Goal: Task Accomplishment & Management: Complete application form

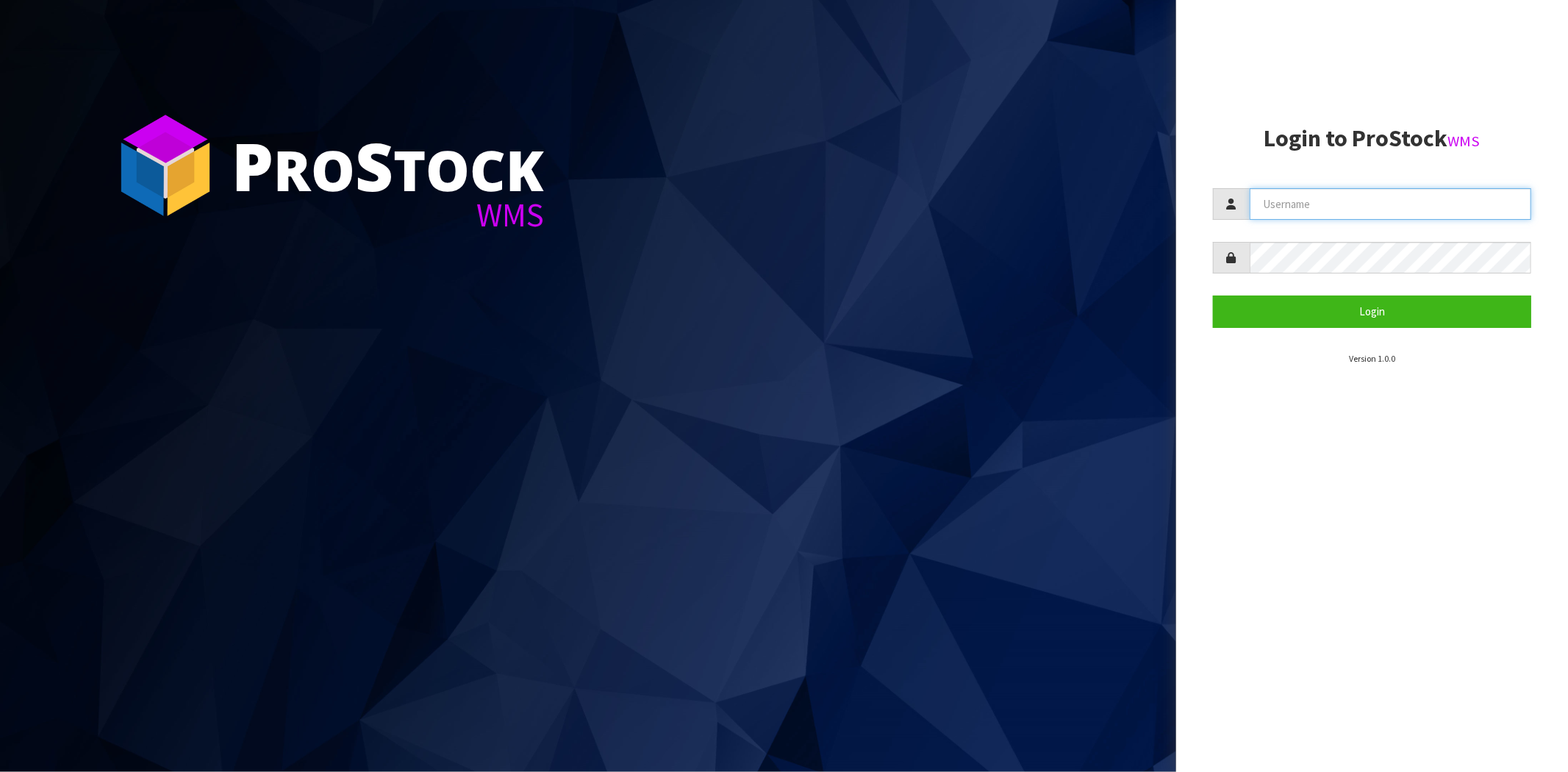
click at [1330, 208] on input "text" at bounding box center [1390, 204] width 281 height 32
type input "maji@cwl.co.nz"
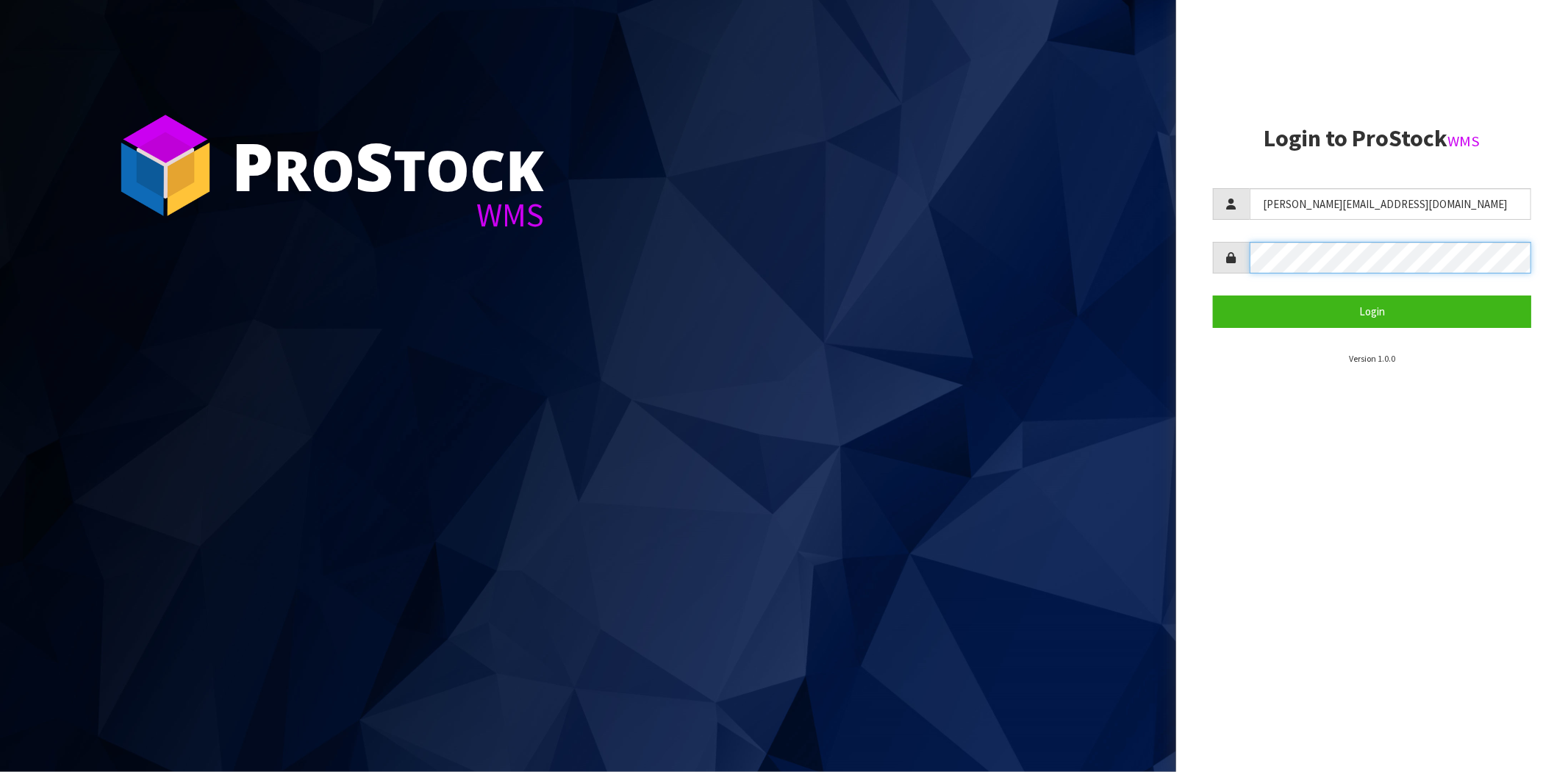
click at [1213, 295] on button "Login" at bounding box center [1372, 311] width 318 height 32
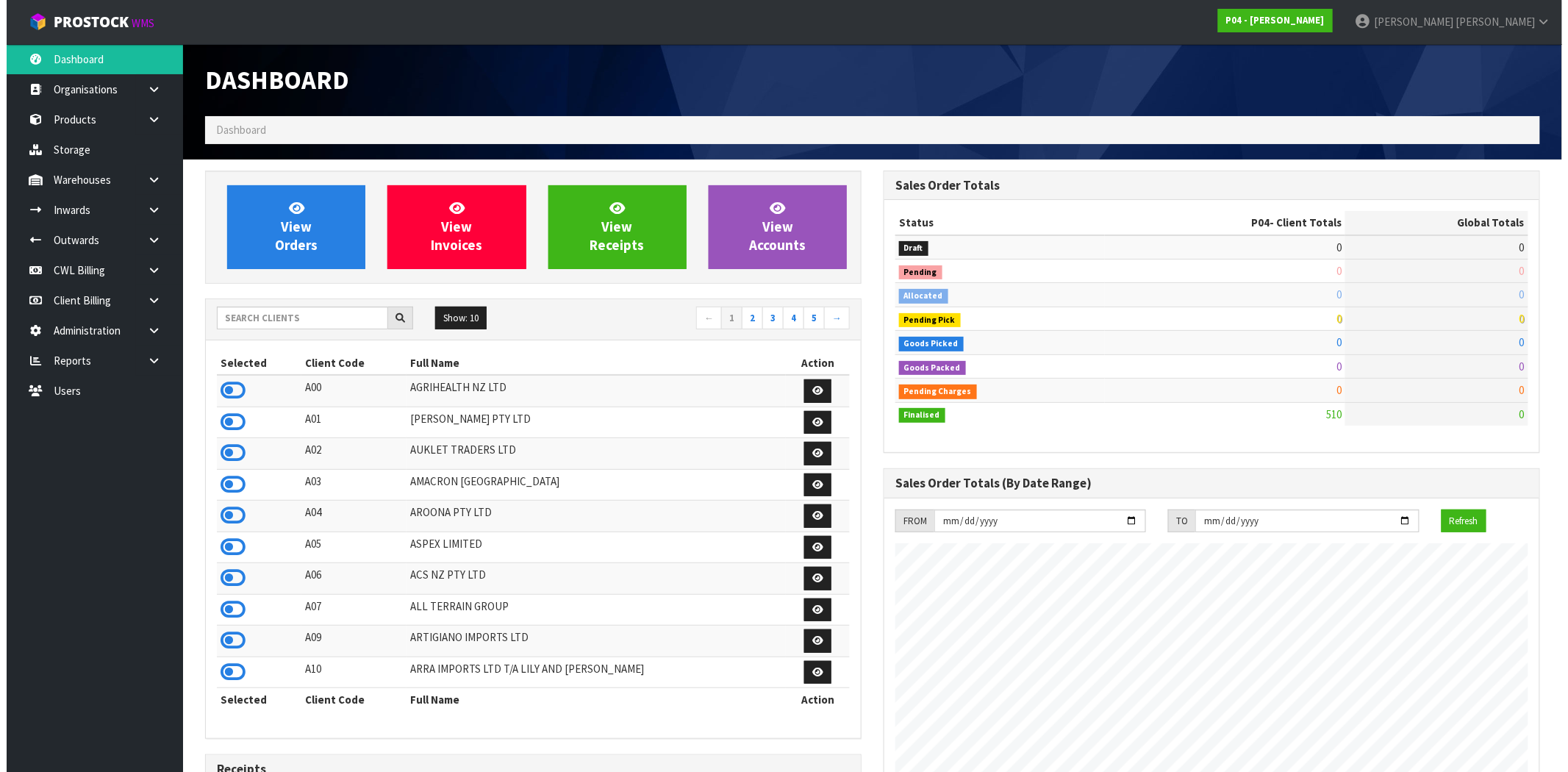
scroll to position [900, 679]
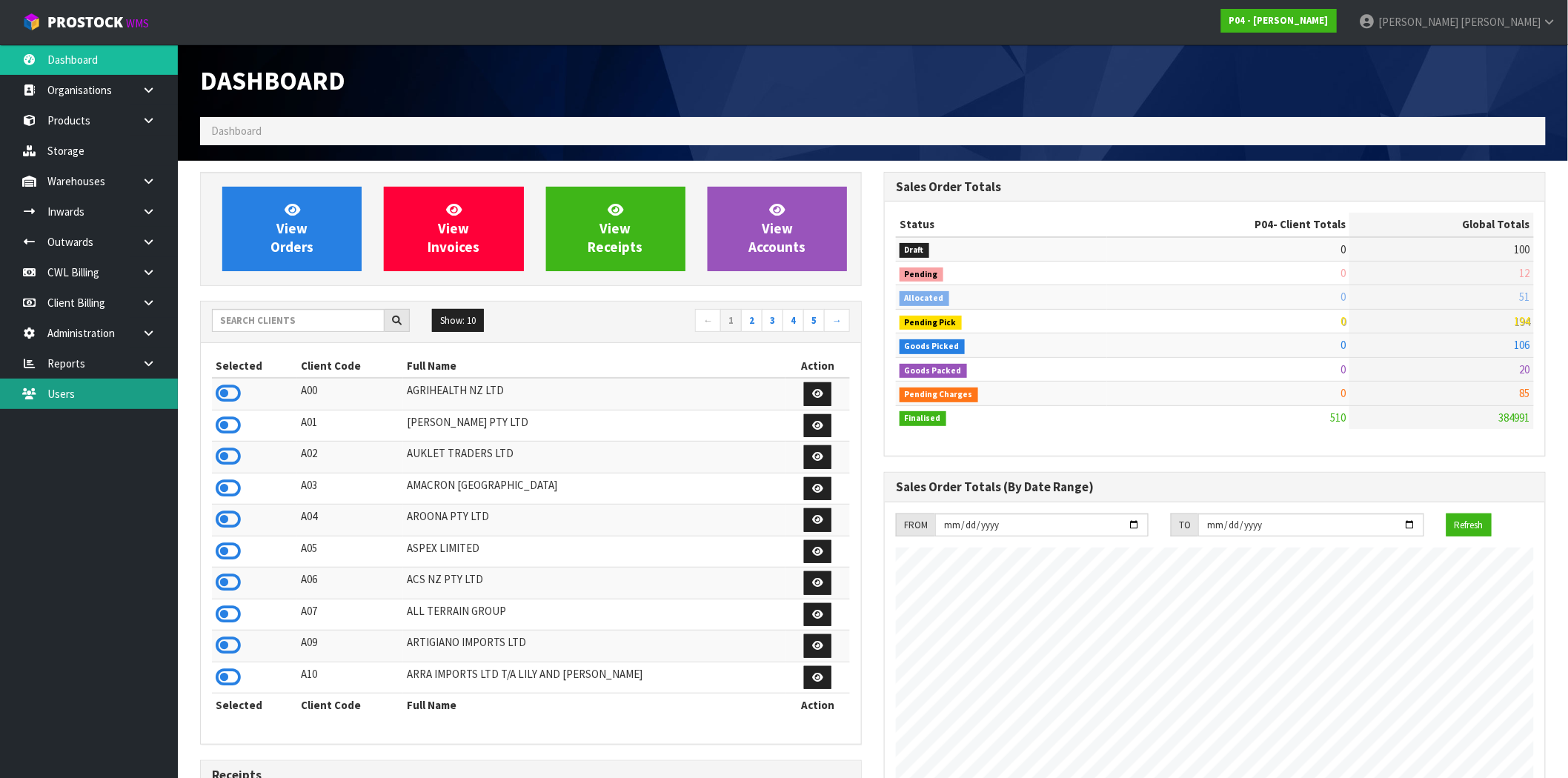
drag, startPoint x: 112, startPoint y: 403, endPoint x: 138, endPoint y: 401, distance: 26.1
click at [112, 403] on link "Users" at bounding box center [89, 393] width 178 height 30
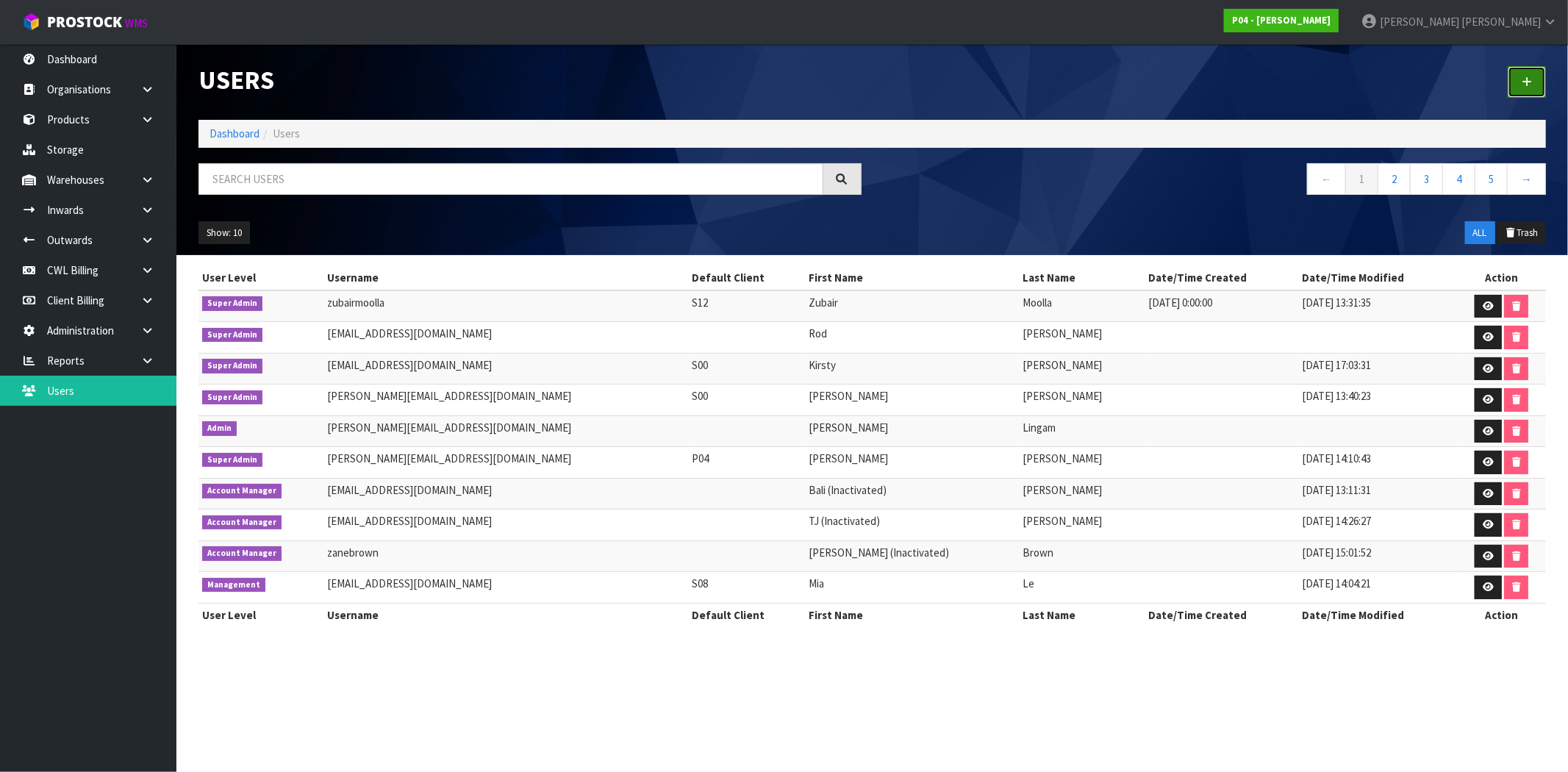
click at [1534, 83] on link at bounding box center [1526, 82] width 38 height 32
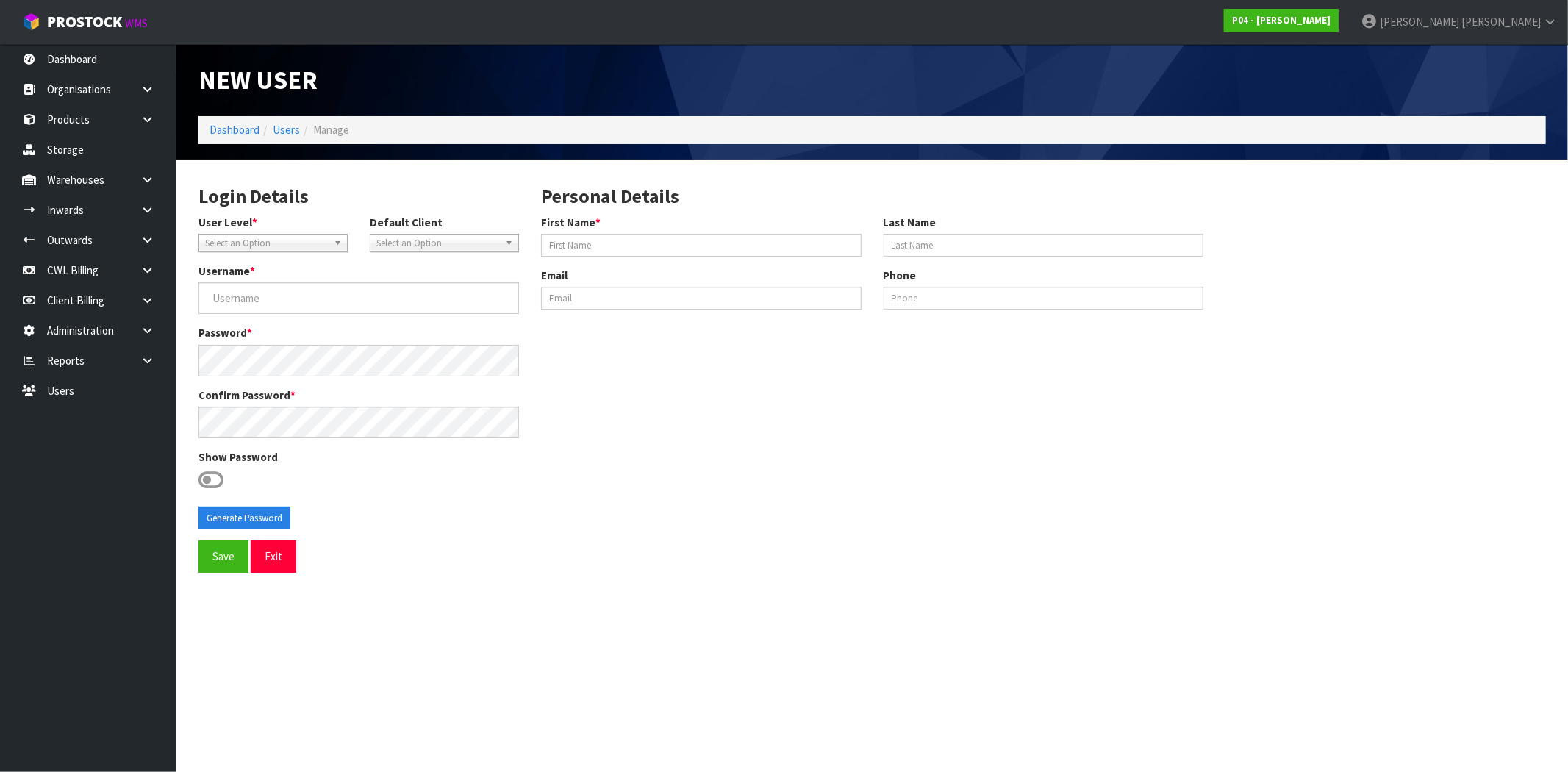
click at [325, 245] on span "Select an Option" at bounding box center [267, 244] width 123 height 18
click at [266, 334] on li "Account Manager" at bounding box center [273, 340] width 142 height 18
click at [652, 246] on input "First Name *" at bounding box center [701, 245] width 320 height 23
paste input "Dillon Paitai"
drag, startPoint x: 576, startPoint y: 250, endPoint x: 722, endPoint y: 265, distance: 146.8
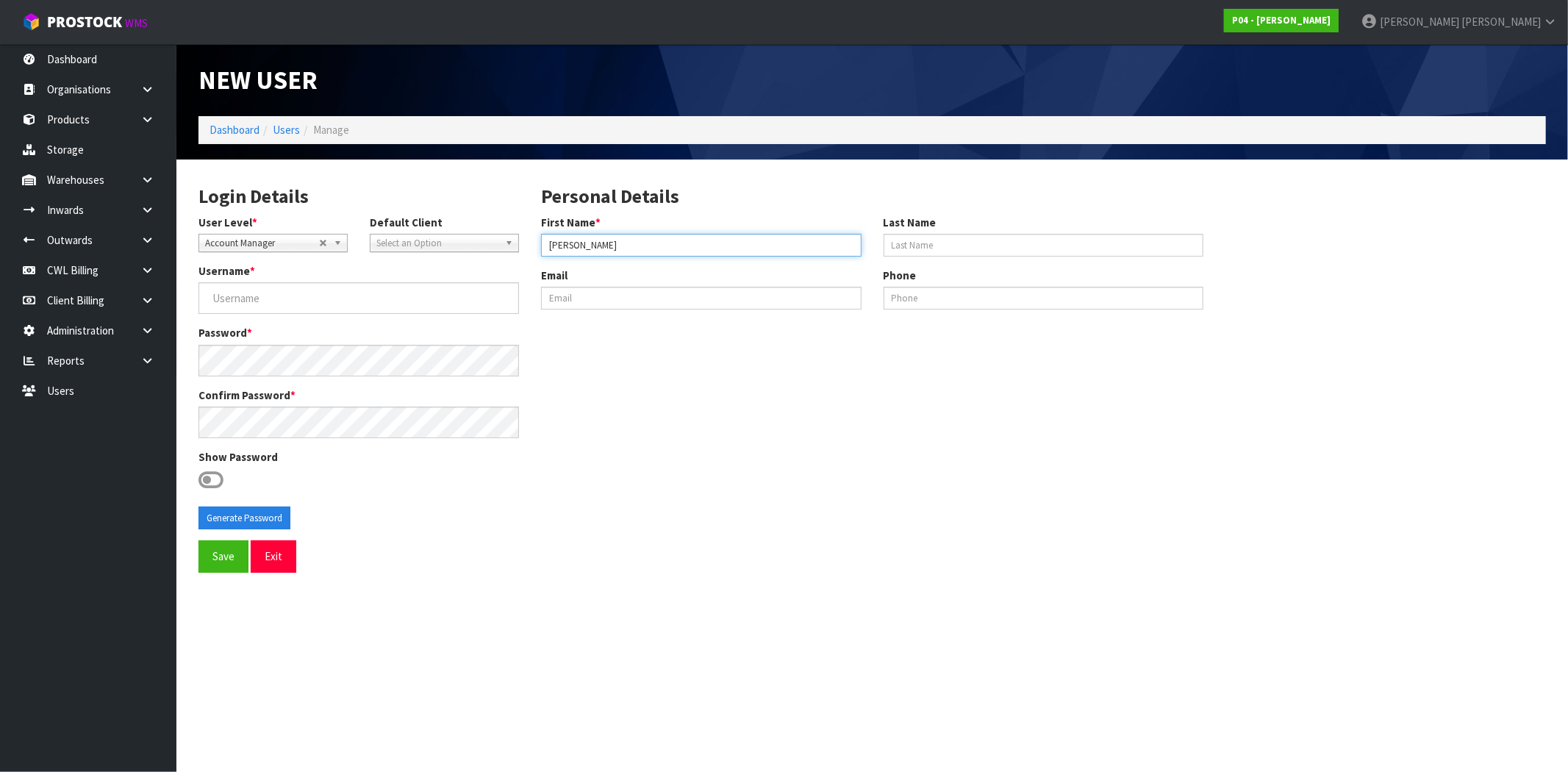
click at [722, 265] on div "Personal Details First Name * Dillon Paitai Last Name Email Phone" at bounding box center [872, 246] width 685 height 150
type input "Dillon"
click at [930, 231] on div "Last Name" at bounding box center [1043, 236] width 343 height 42
click at [934, 241] on input "Last Name" at bounding box center [1044, 245] width 320 height 23
paste input "Paitai"
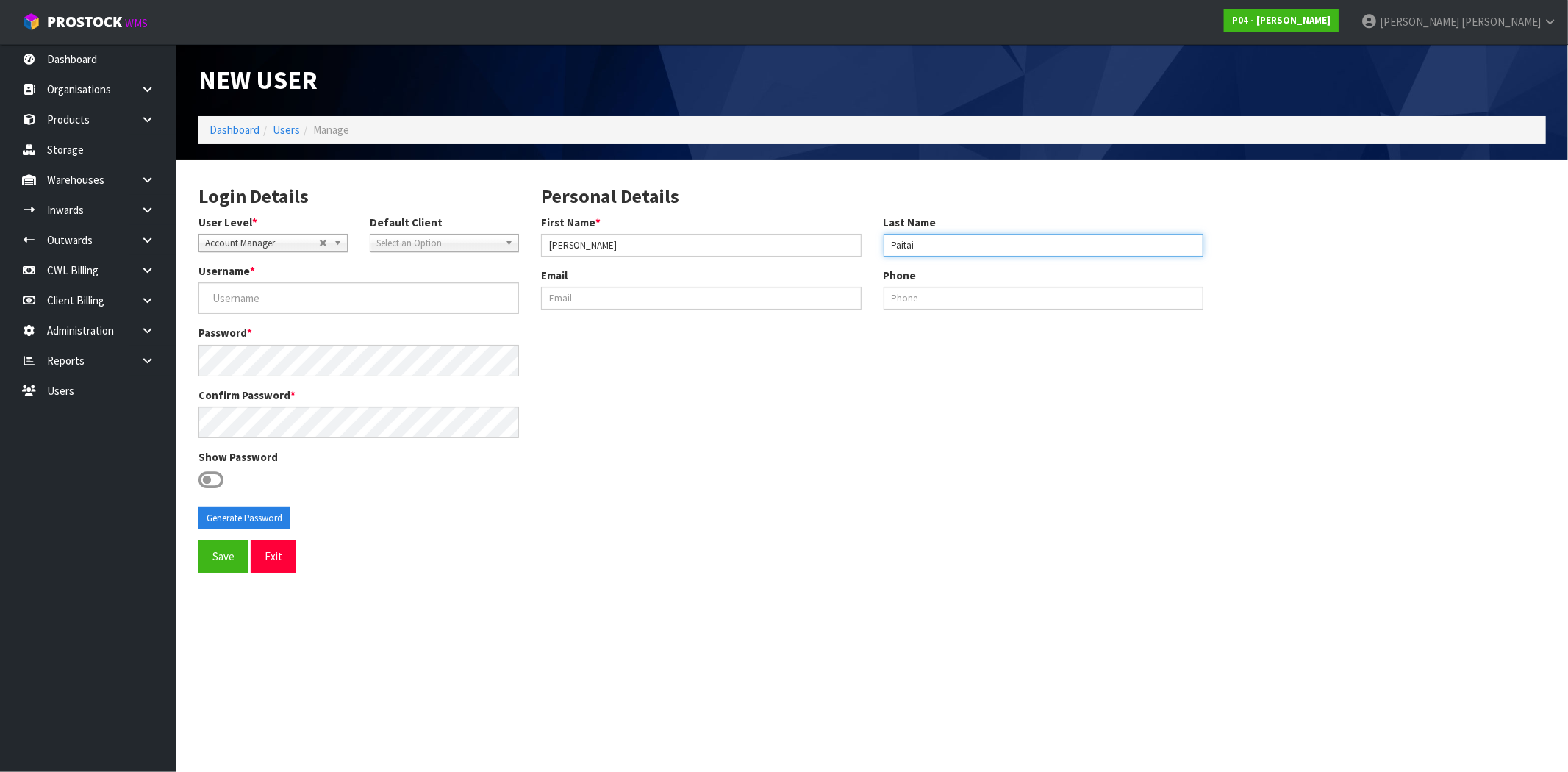
type input "Paitai"
drag, startPoint x: 613, startPoint y: 241, endPoint x: 593, endPoint y: 245, distance: 20.4
click at [613, 240] on input "Dillon" at bounding box center [701, 245] width 320 height 23
click at [544, 243] on input "Dillon" at bounding box center [701, 245] width 320 height 23
type input "Dillon"
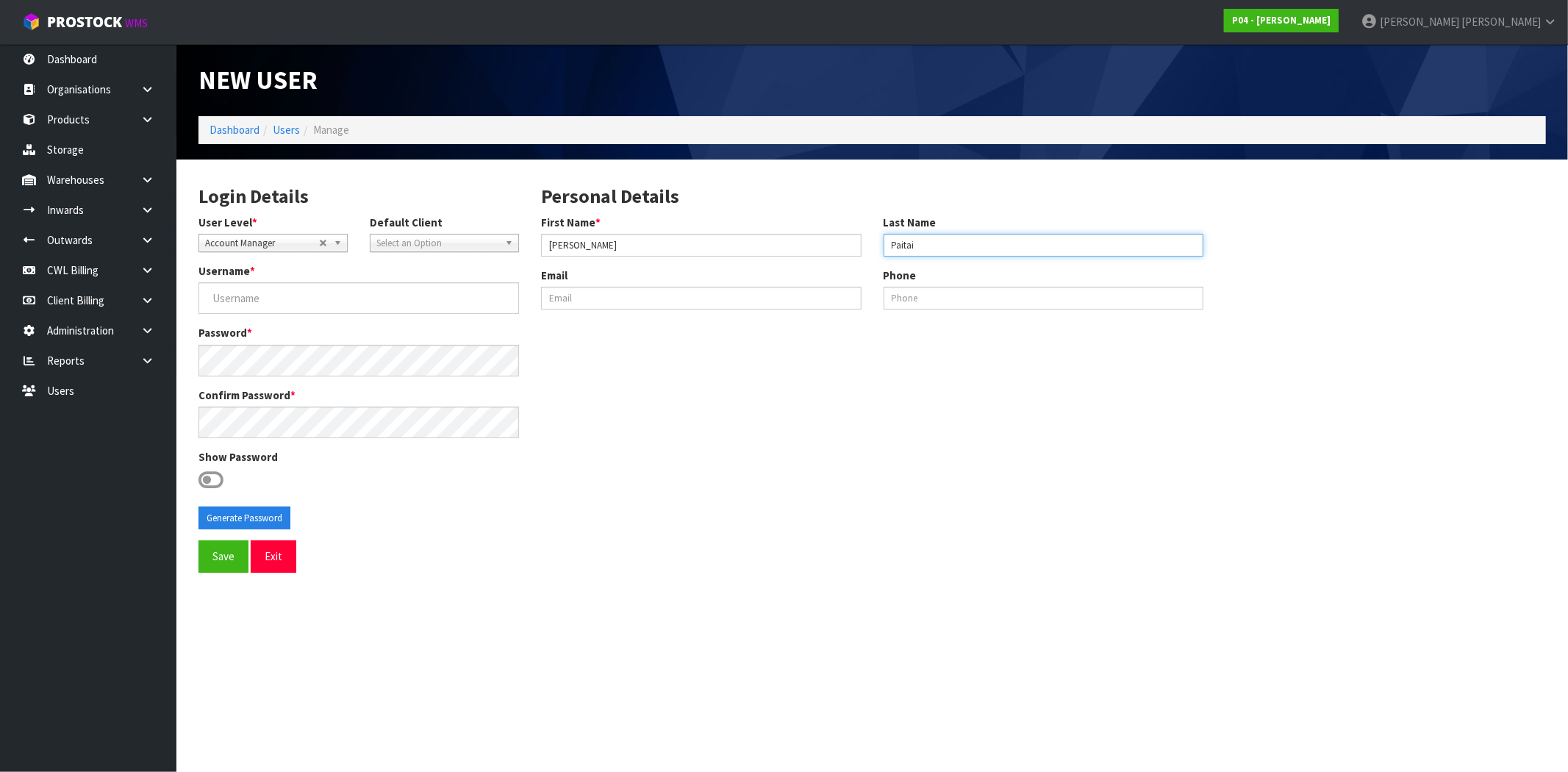
click at [888, 241] on input "Paitai" at bounding box center [1044, 245] width 320 height 23
click at [956, 245] on input "Paitai" at bounding box center [1044, 245] width 320 height 23
drag, startPoint x: 586, startPoint y: 249, endPoint x: 478, endPoint y: 246, distance: 108.0
click at [478, 246] on div "Login Details User Level * Client Warehouse Staff Warehouse Manager Account Man…" at bounding box center [871, 356] width 1369 height 370
click at [311, 303] on input "Username *" at bounding box center [359, 298] width 320 height 32
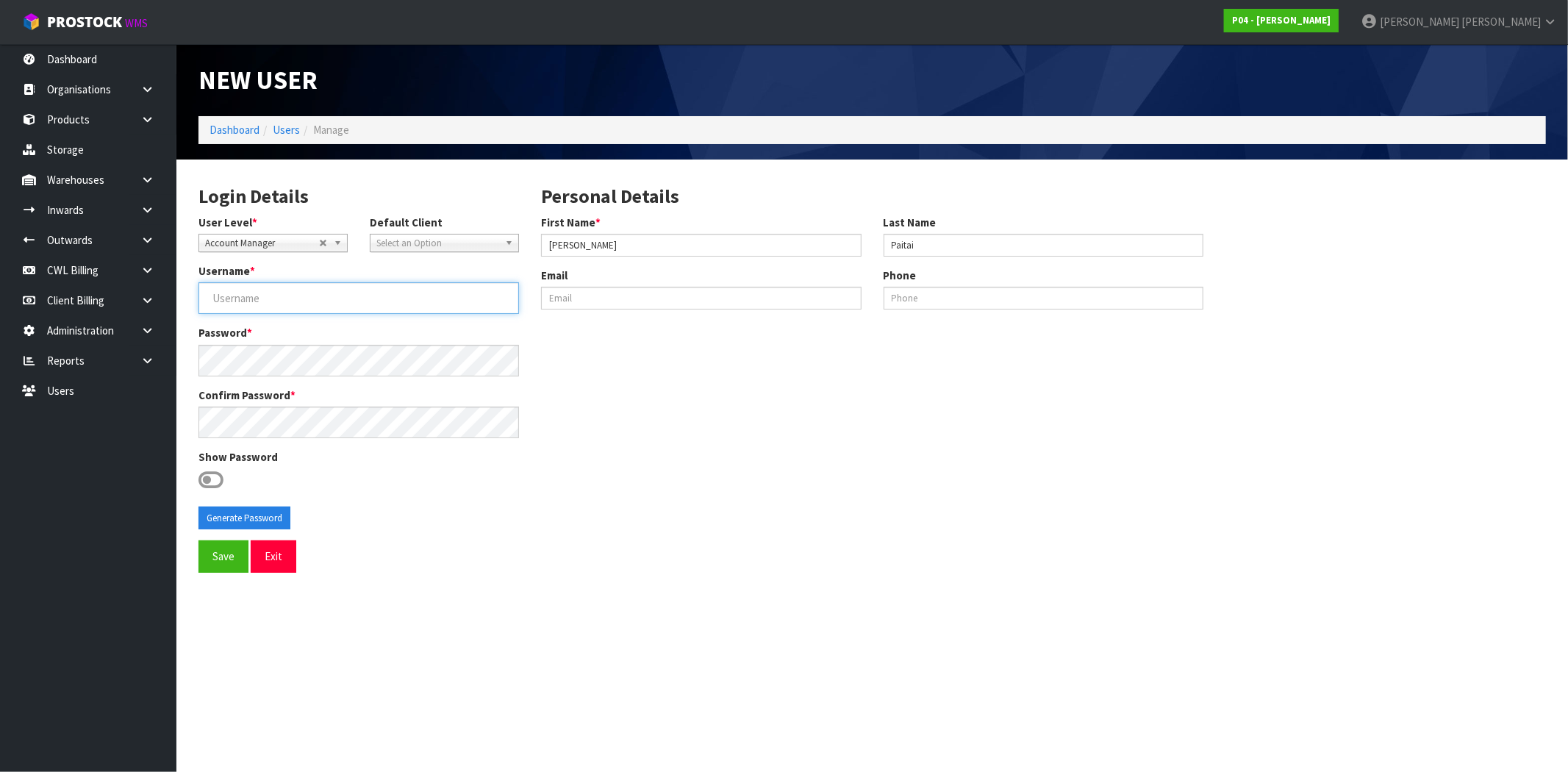
paste input "Dillon"
type input "Dillon"
click at [217, 477] on icon at bounding box center [211, 480] width 25 height 22
click at [0, 0] on input "checkbox" at bounding box center [0, 0] width 0 height 0
click at [239, 514] on button "Generate Password" at bounding box center [244, 518] width 92 height 24
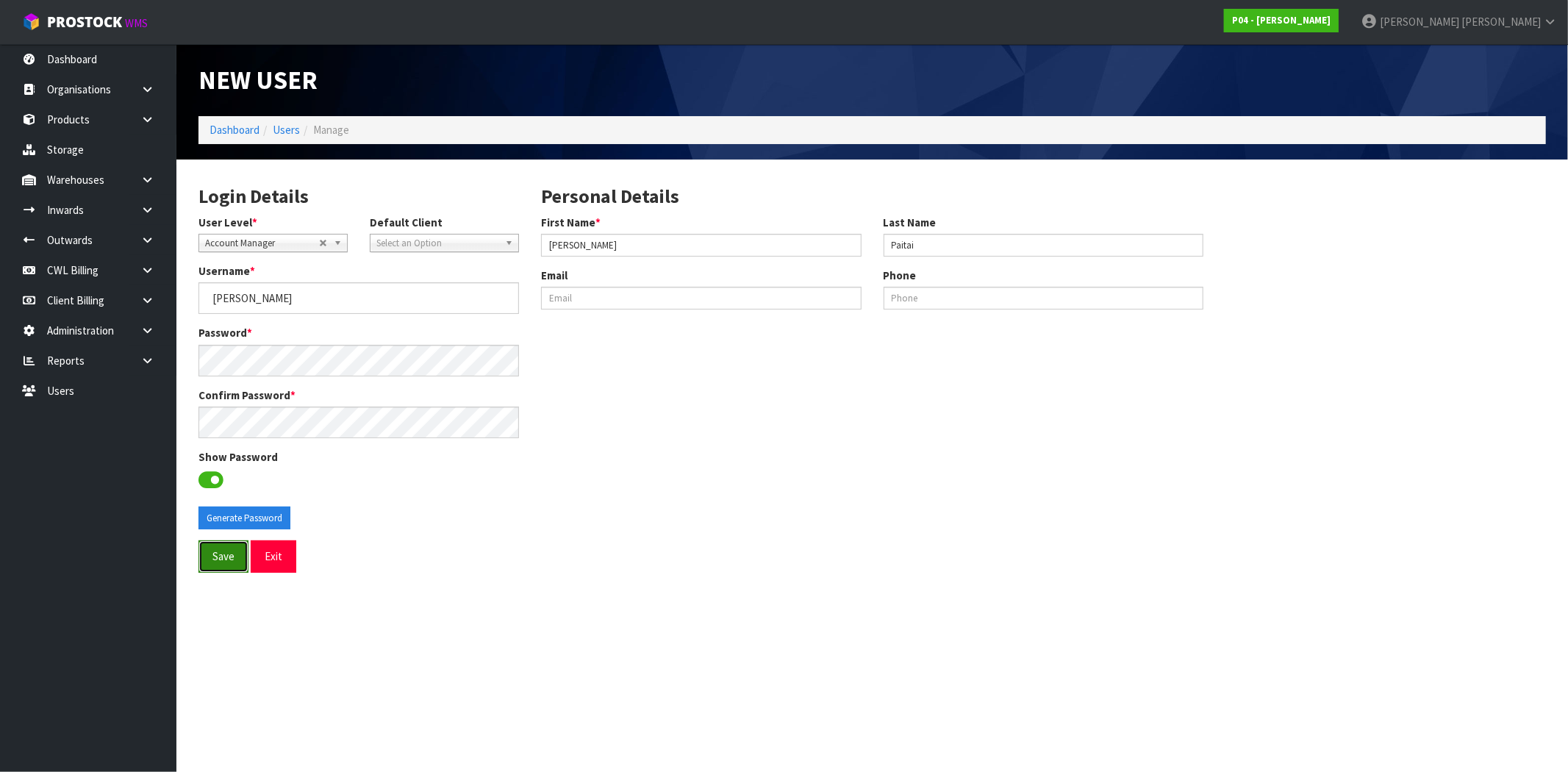
click at [214, 562] on button "Save" at bounding box center [223, 556] width 50 height 32
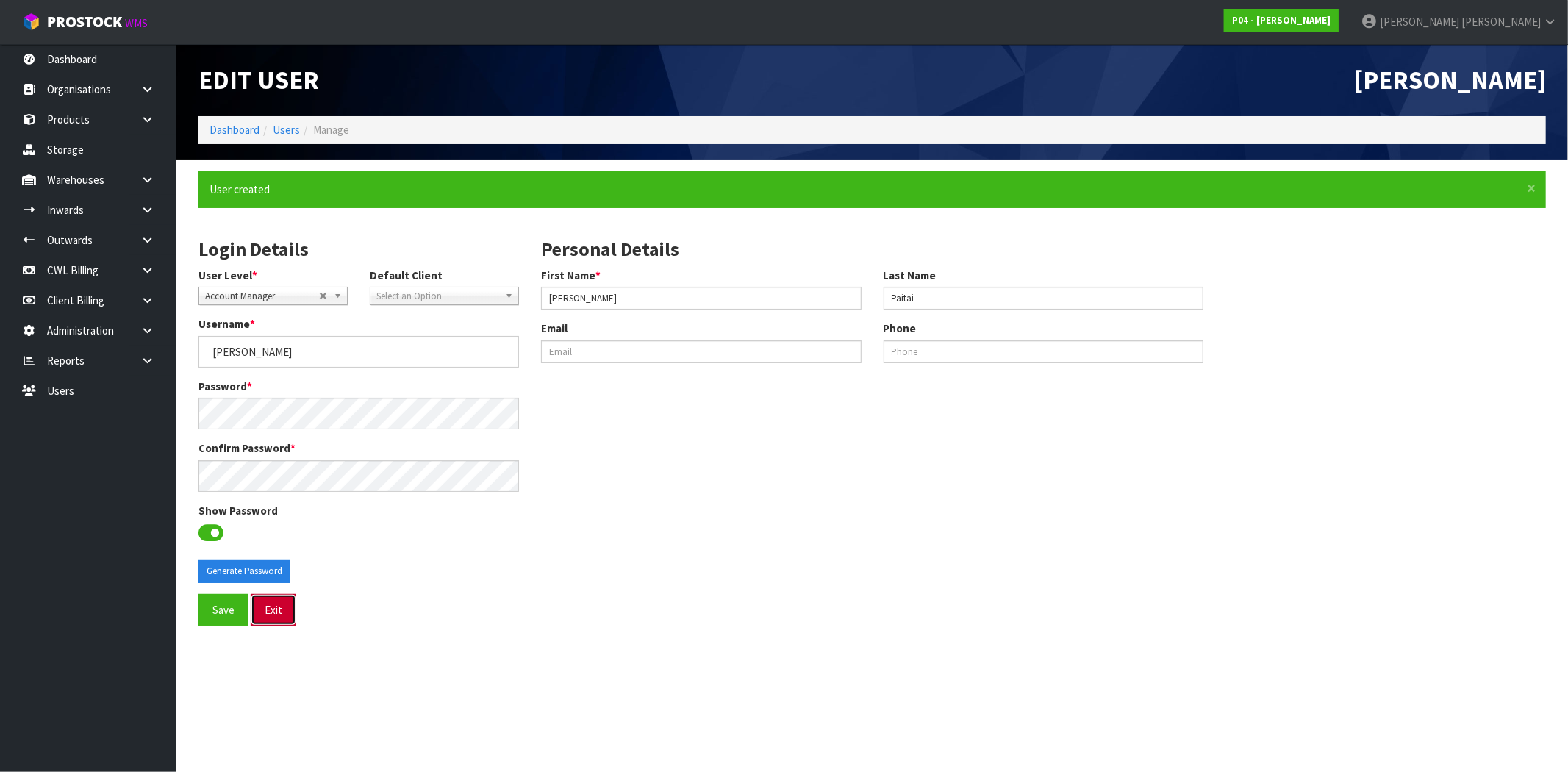
click at [267, 613] on button "Exit" at bounding box center [274, 609] width 46 height 32
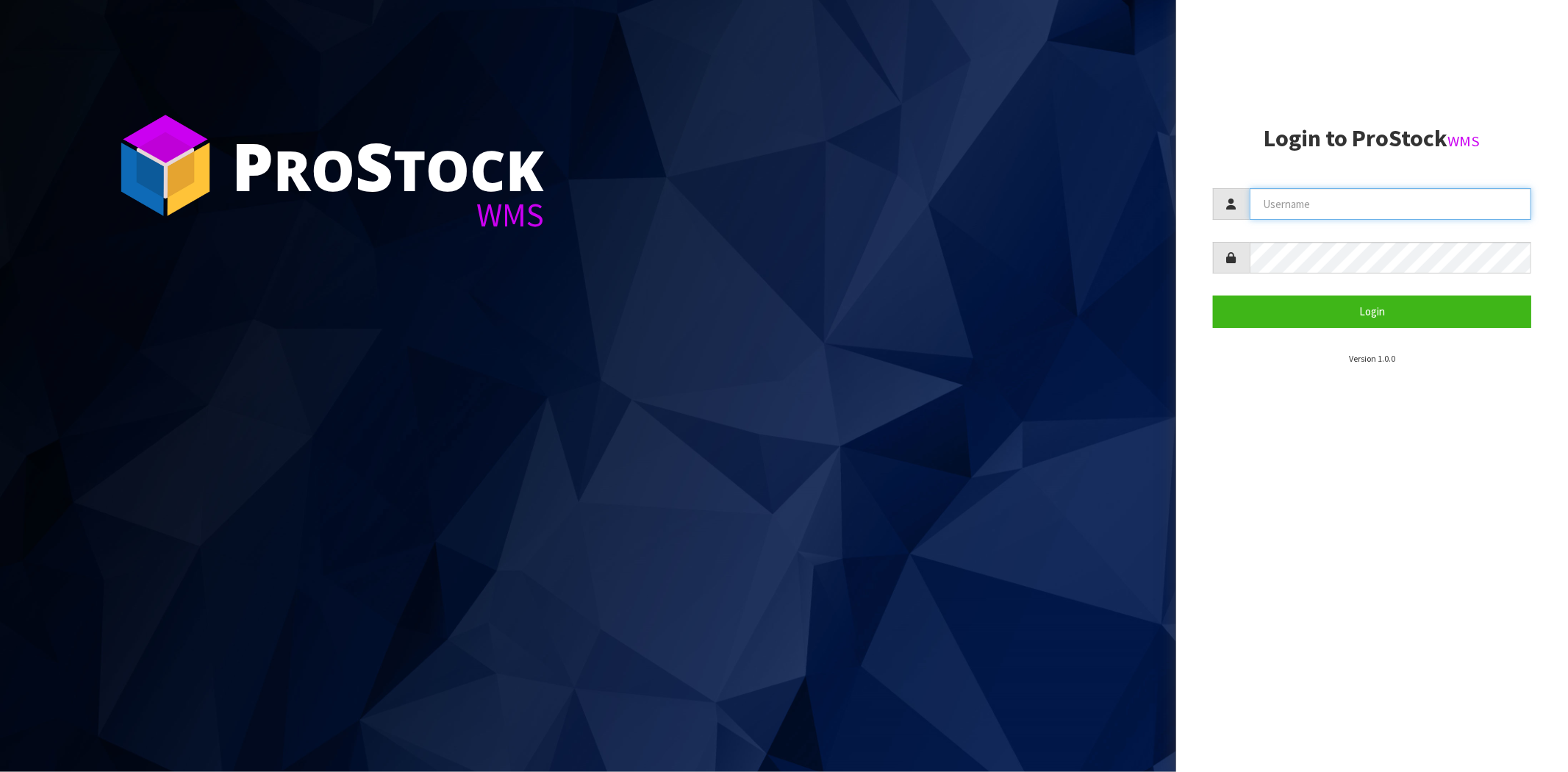
click at [1329, 195] on input "text" at bounding box center [1390, 204] width 281 height 32
paste input "Dillon"
type input "Dillon"
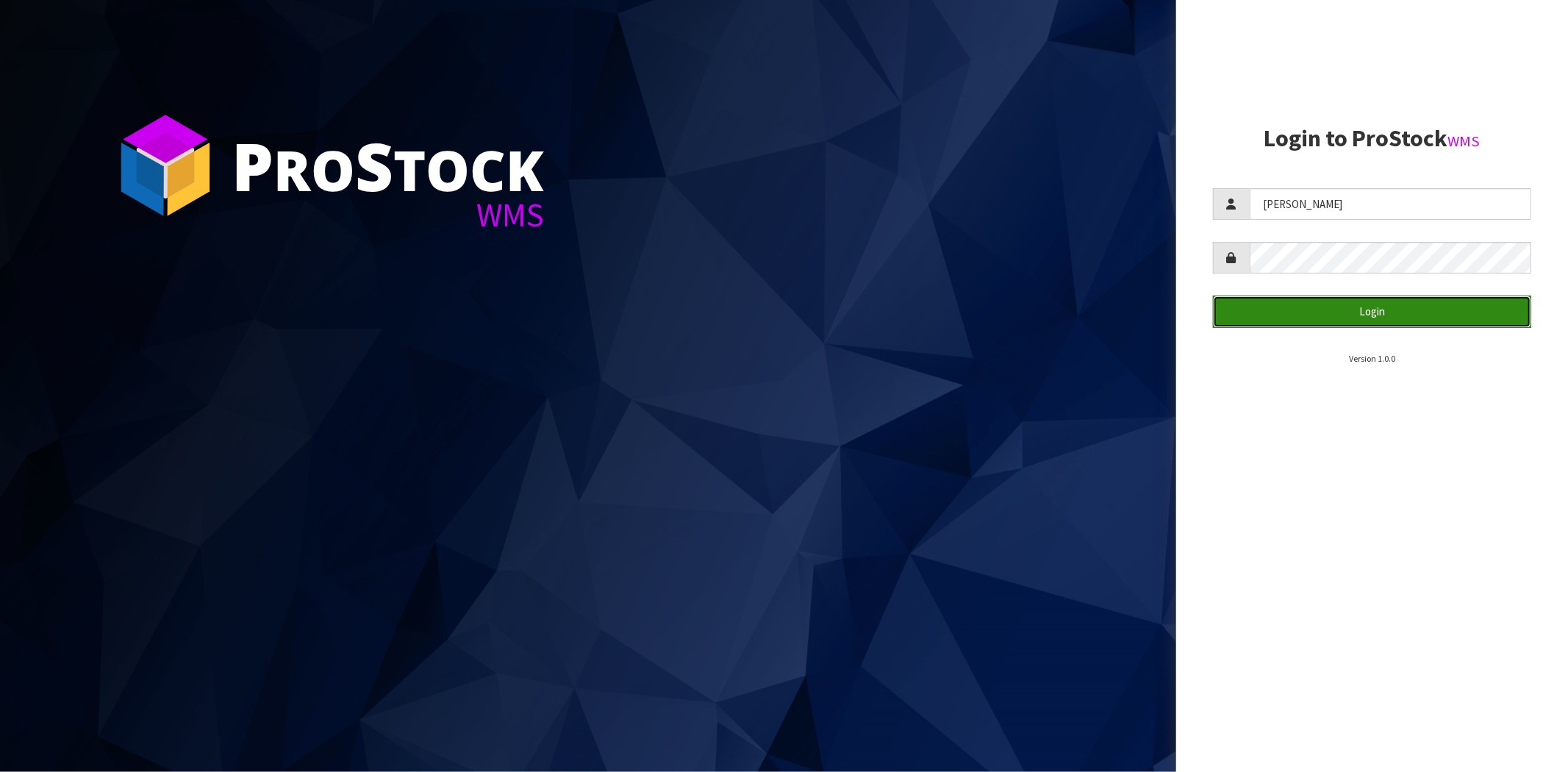
click at [1257, 312] on button "Login" at bounding box center [1372, 311] width 318 height 32
